Goal: Task Accomplishment & Management: Use online tool/utility

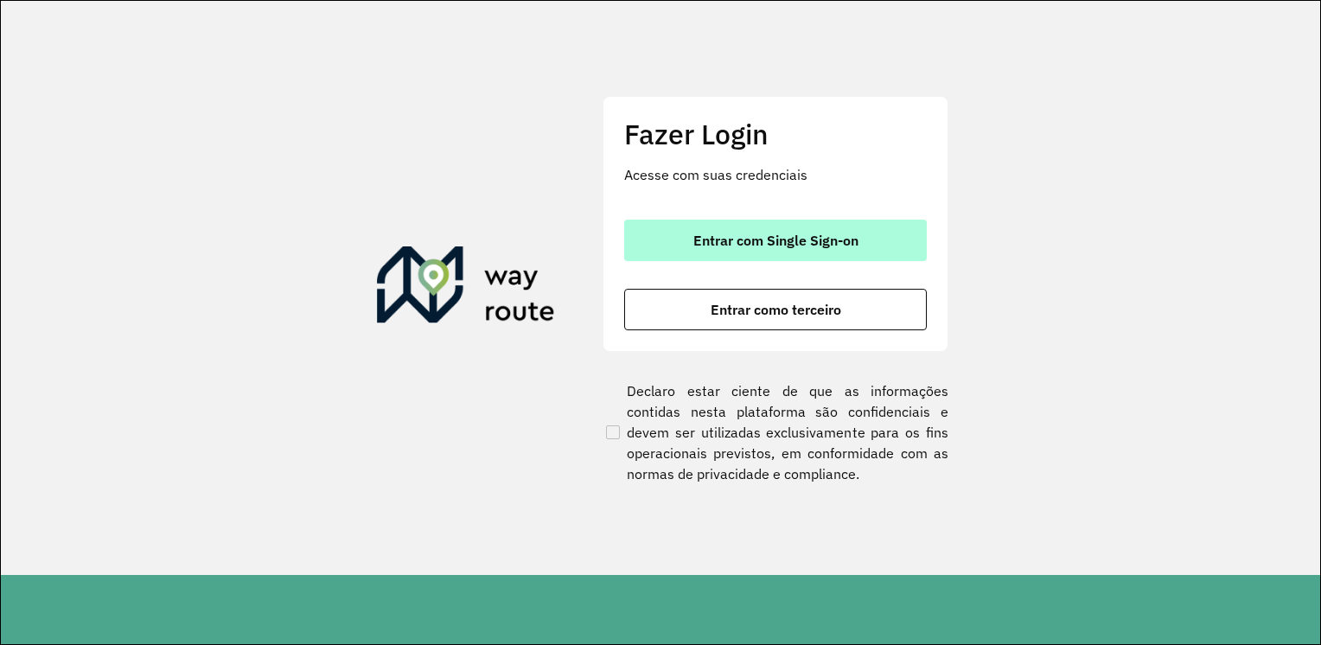
click at [776, 233] on span "Entrar com Single Sign-on" at bounding box center [776, 240] width 165 height 14
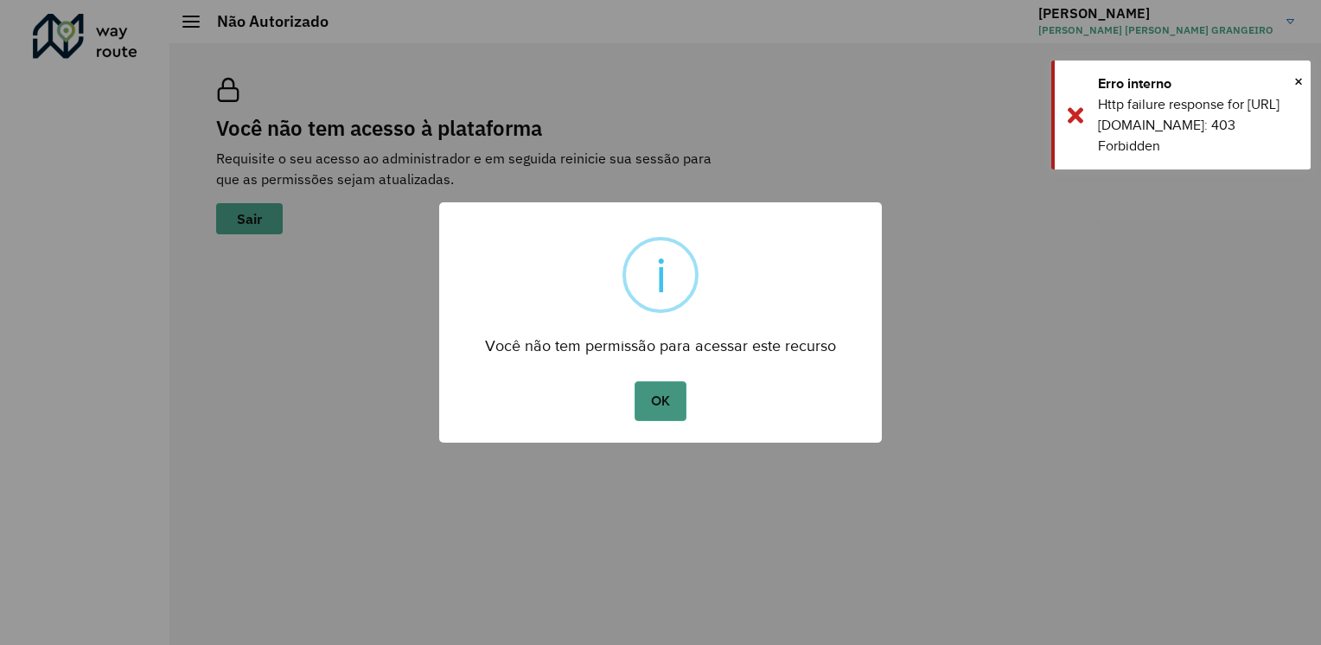
click at [669, 404] on button "OK" at bounding box center [660, 401] width 51 height 40
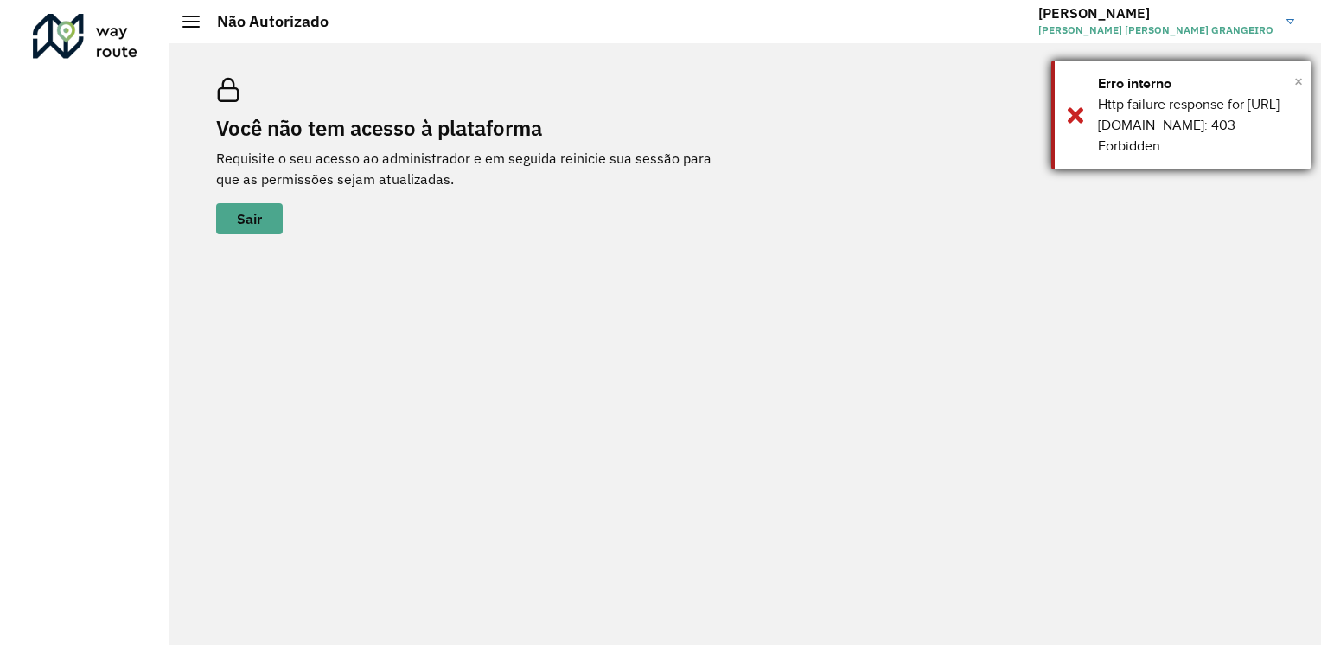
click at [1298, 84] on span "×" at bounding box center [1299, 81] width 9 height 26
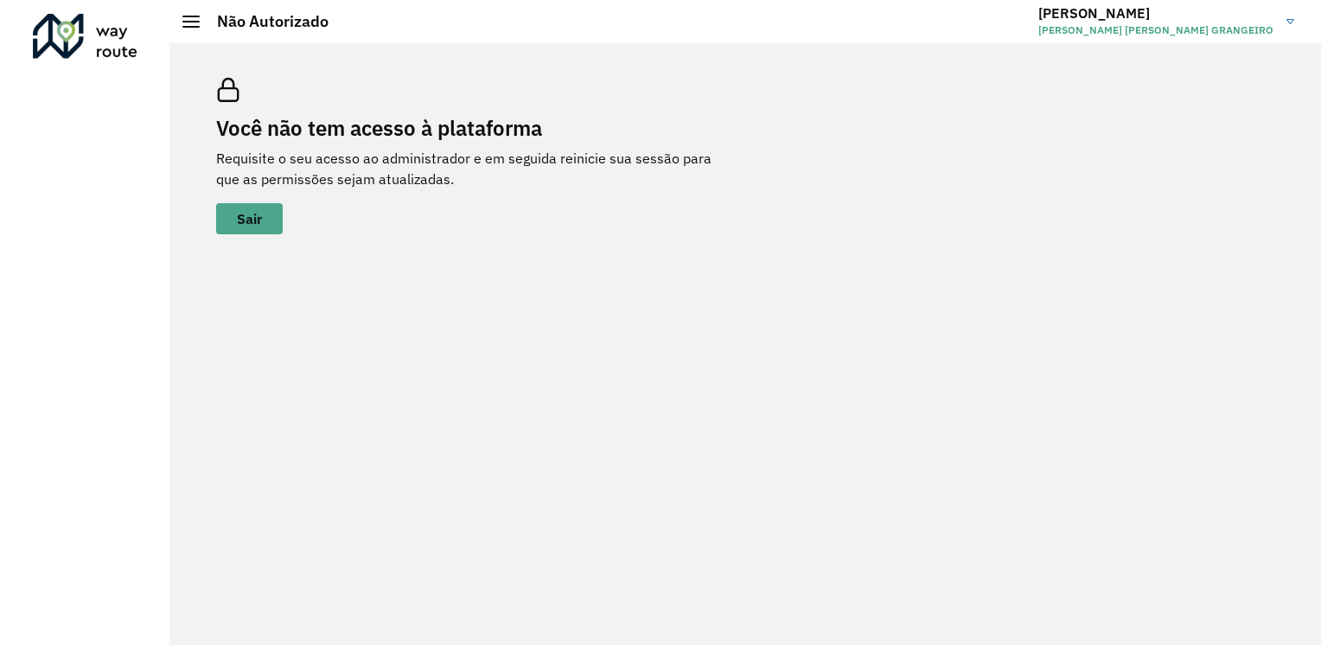
click at [1169, 34] on span "[PERSON_NAME] [PERSON_NAME] GRANGEIRO" at bounding box center [1156, 30] width 235 height 16
click at [1133, 29] on span "[PERSON_NAME] [PERSON_NAME] GRANGEIRO" at bounding box center [1156, 30] width 235 height 16
click at [756, 184] on div "Você não tem acesso à plataforma Requisite o seu acesso ao administrador e em s…" at bounding box center [745, 156] width 1100 height 198
